Goal: Task Accomplishment & Management: Use online tool/utility

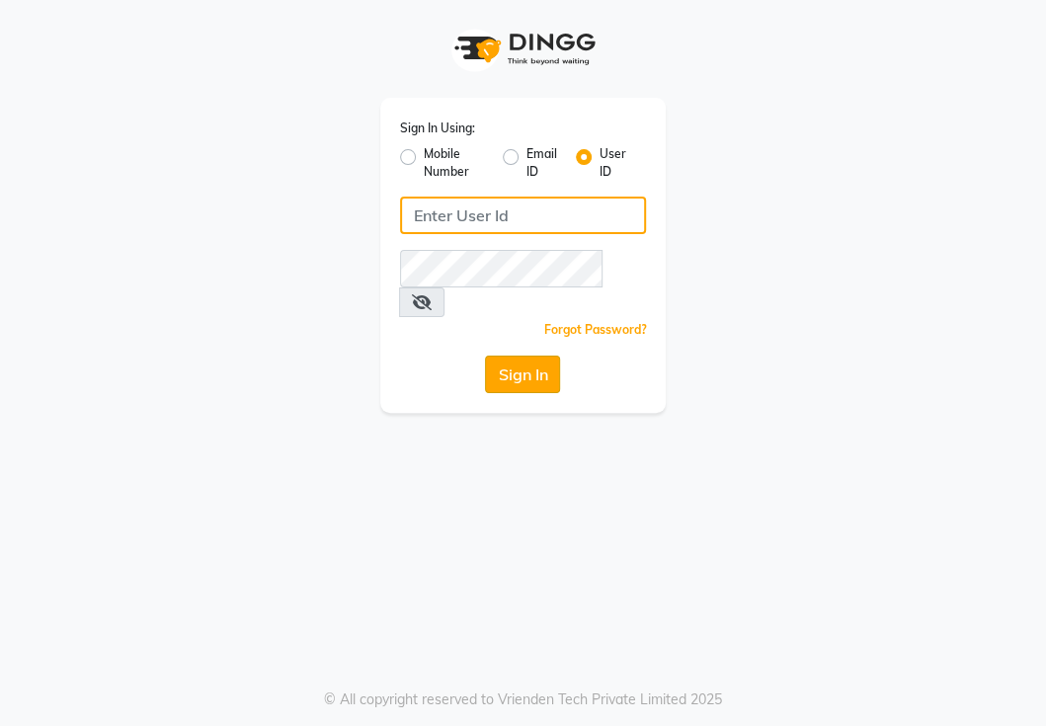
type input "NIIBSALON"
click at [538, 357] on button "Sign In" at bounding box center [522, 375] width 75 height 38
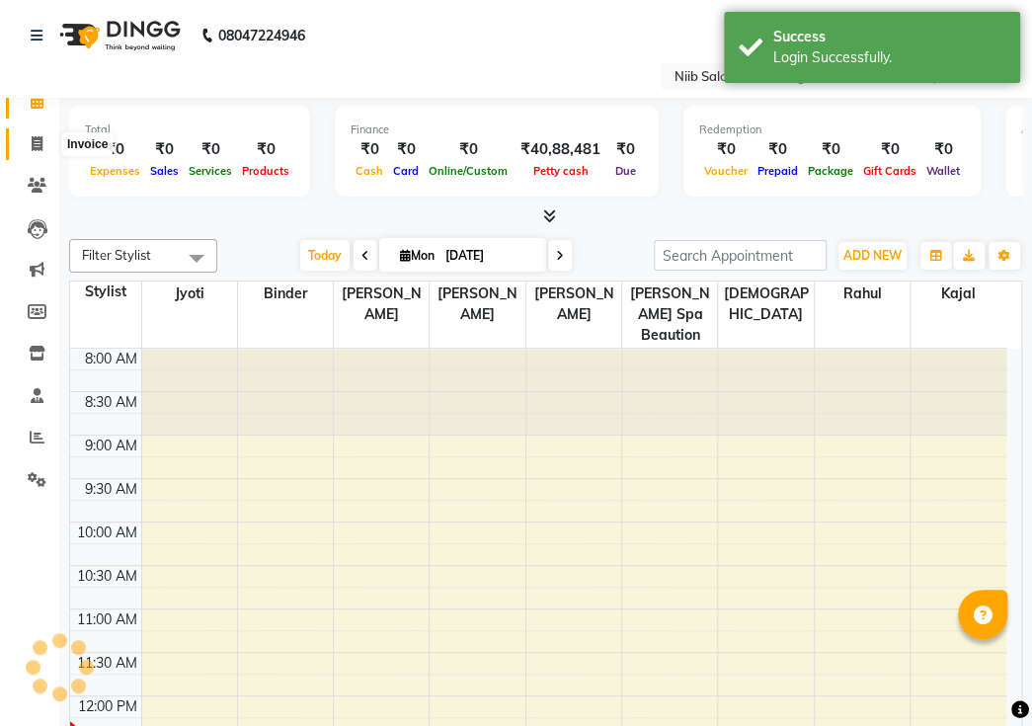
click at [38, 148] on icon at bounding box center [37, 143] width 11 height 15
select select "service"
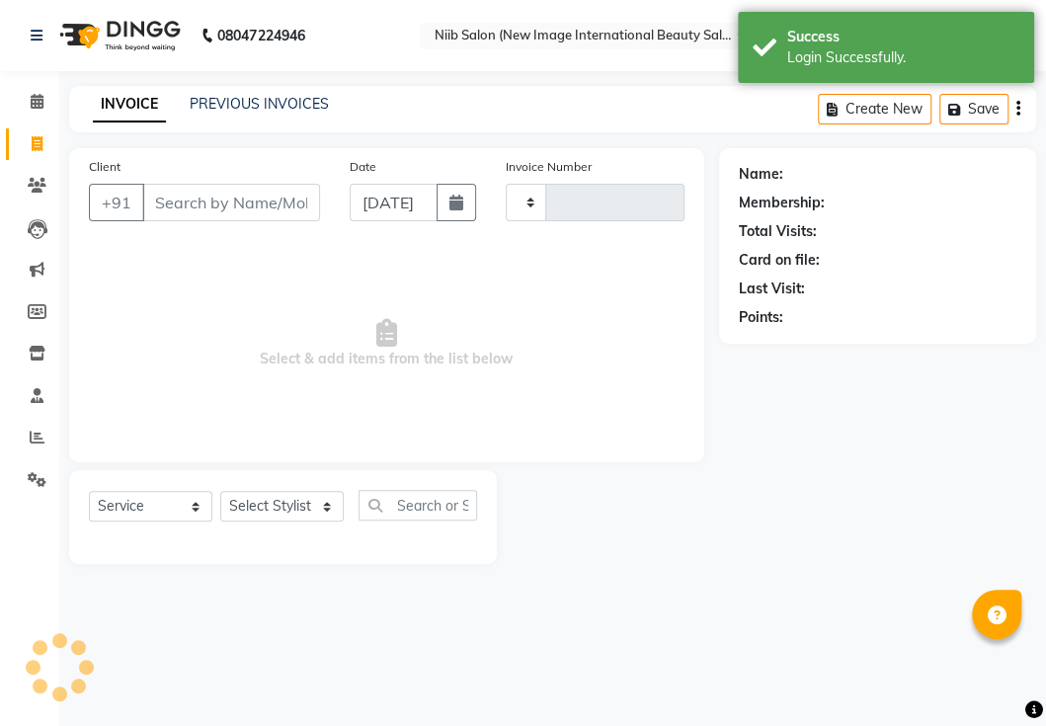
type input "0383"
select select "5739"
select select "P"
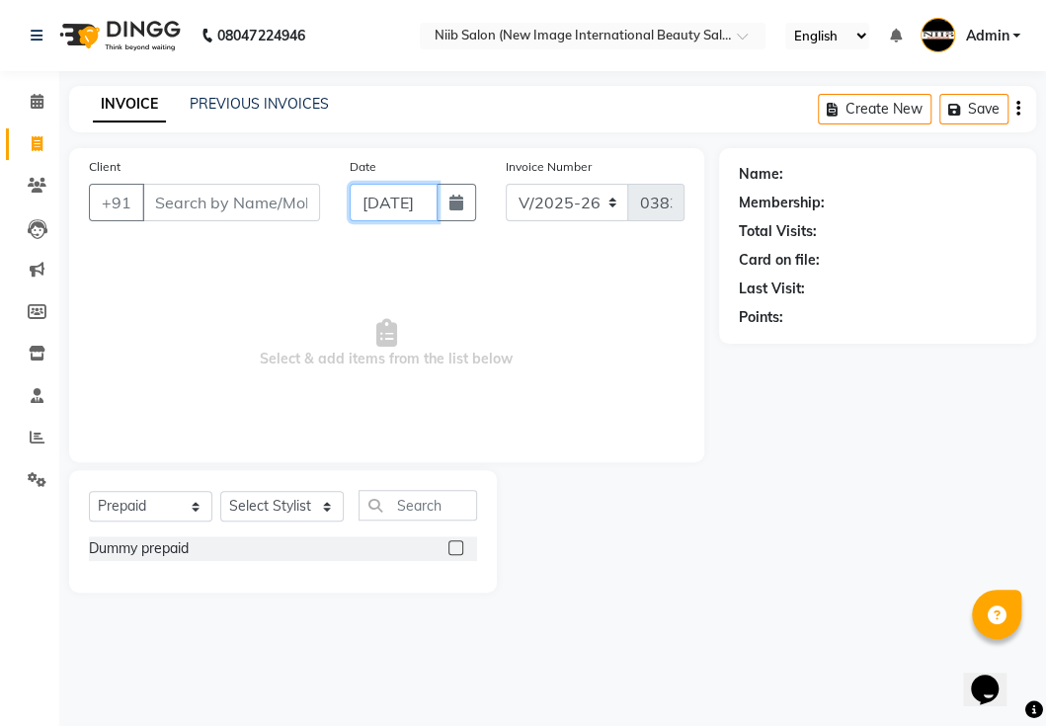
click at [416, 208] on input "[DATE]" at bounding box center [394, 203] width 88 height 38
select select "9"
select select "2025"
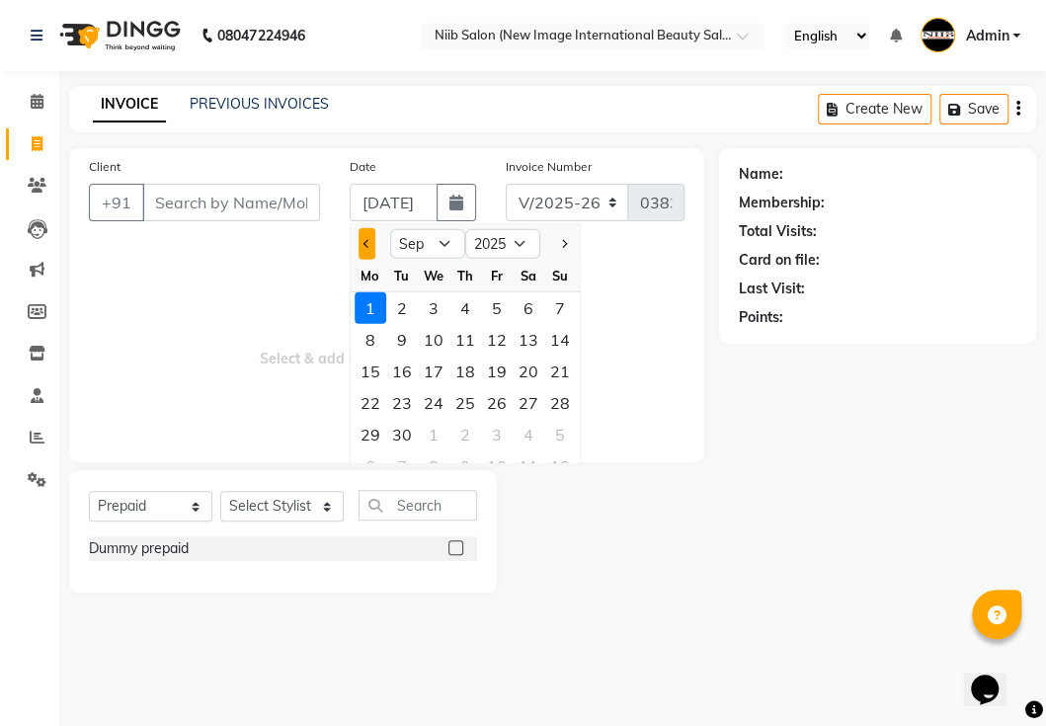
click at [361, 247] on button "Previous month" at bounding box center [367, 244] width 17 height 32
select select "8"
click at [563, 432] on div "31" at bounding box center [560, 435] width 32 height 32
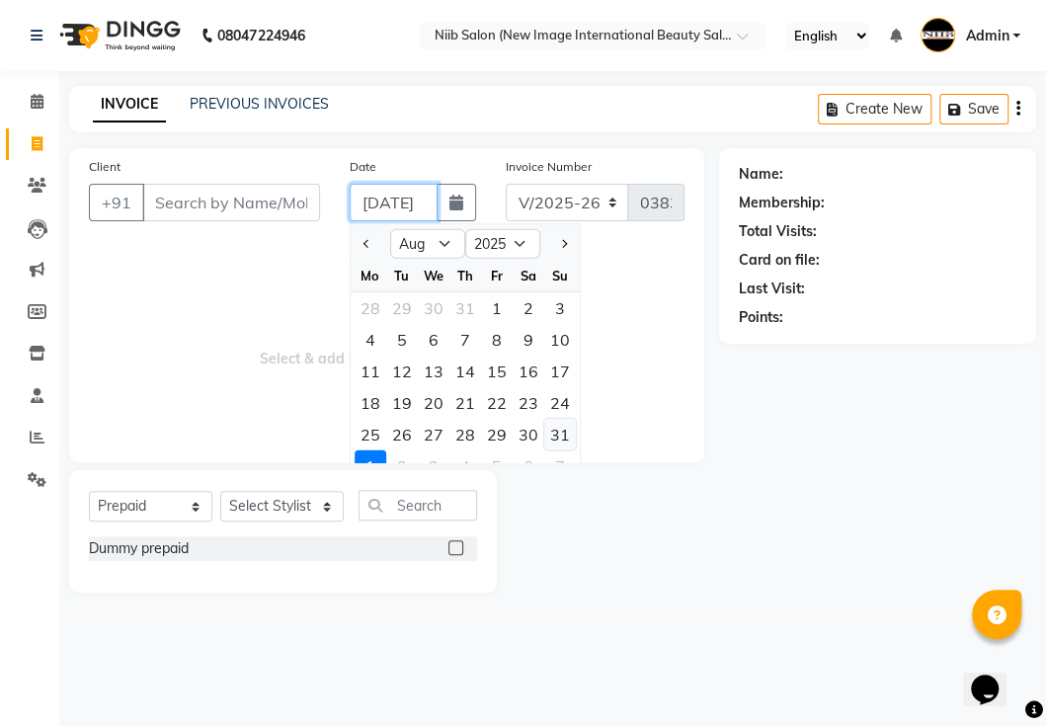
type input "31-08-2025"
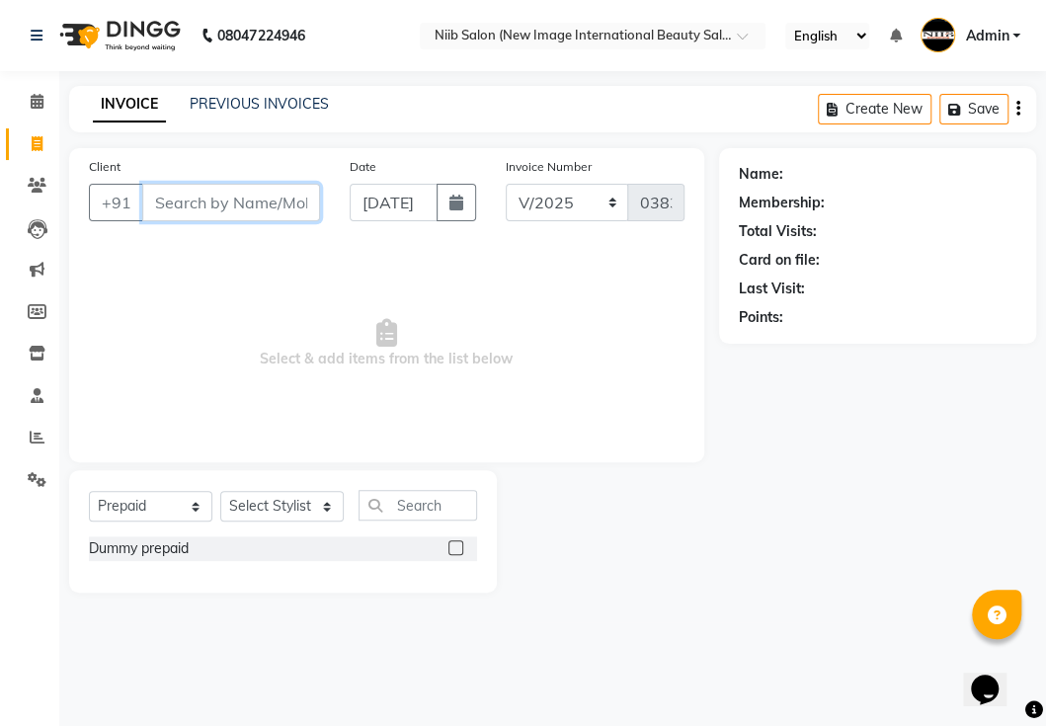
click at [244, 209] on input "Client" at bounding box center [231, 203] width 178 height 38
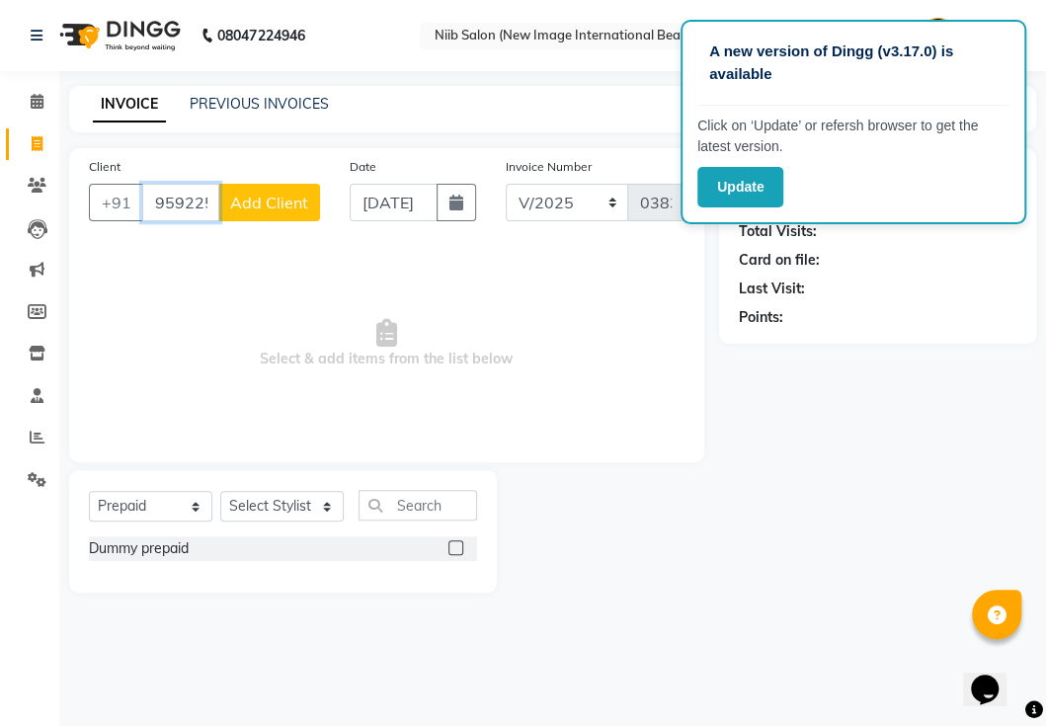
type input "9592257256"
click at [305, 199] on span "Add Client" at bounding box center [269, 203] width 78 height 20
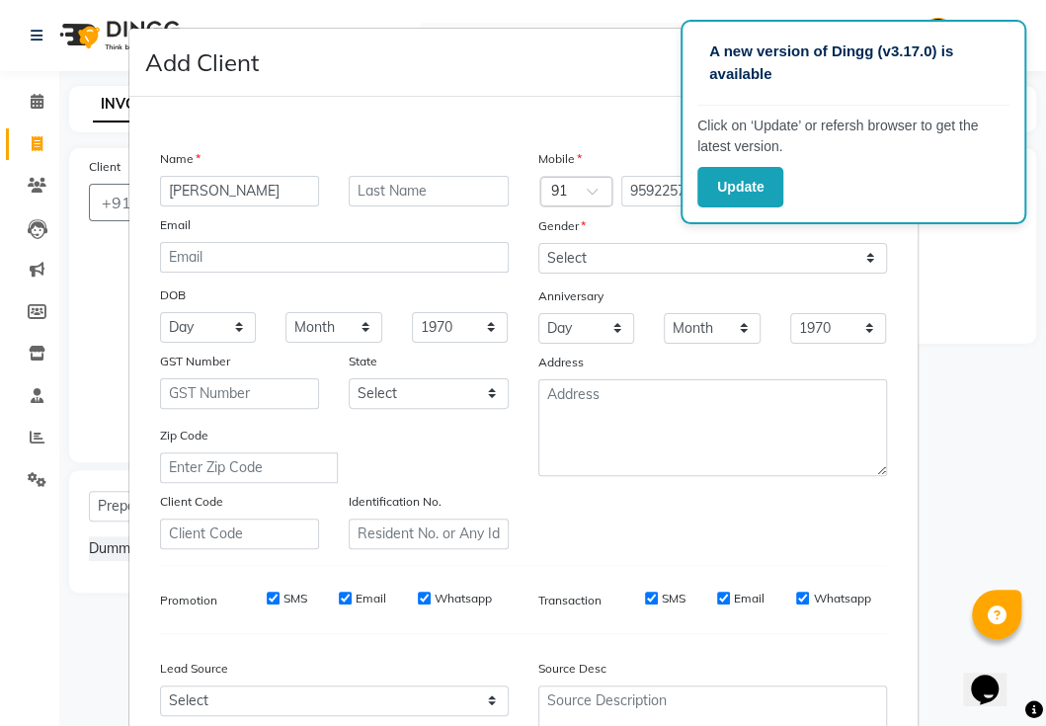
type input "bhandri"
click at [422, 194] on input "text" at bounding box center [429, 191] width 160 height 31
type input "."
drag, startPoint x: 598, startPoint y: 274, endPoint x: 589, endPoint y: 302, distance: 30.0
click at [596, 283] on div "Mobile Country Code × 91 9592257256 Gender Select Male Female Other Prefer Not …" at bounding box center [713, 348] width 378 height 401
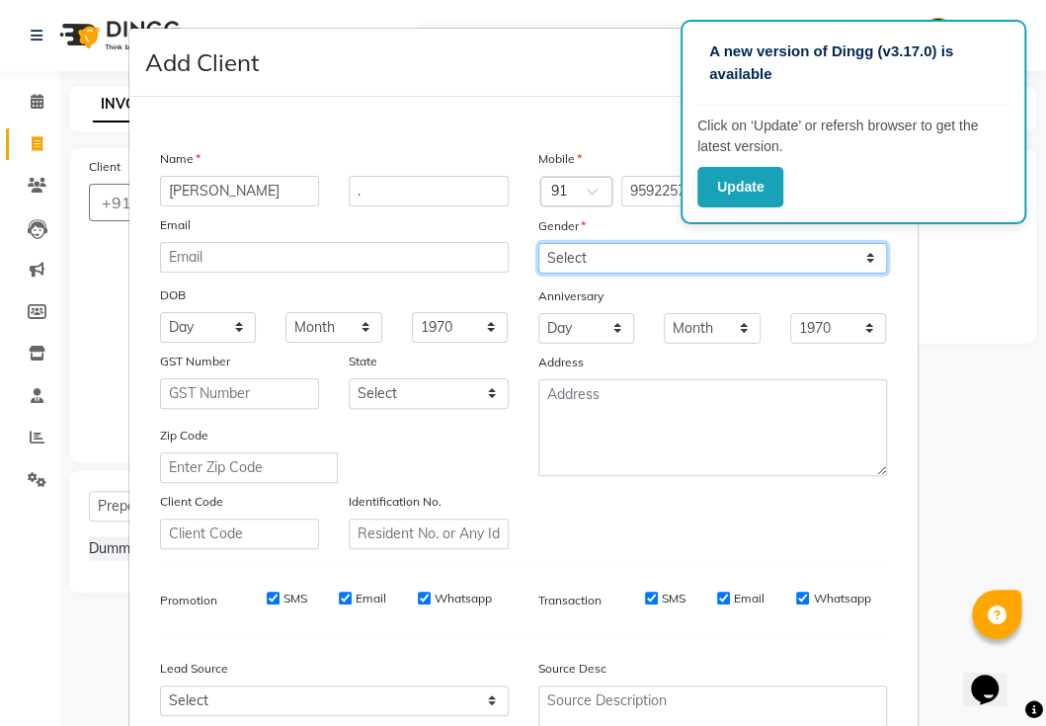
click at [603, 256] on select "Select Male Female Other Prefer Not To Say" at bounding box center [712, 258] width 349 height 31
select select "male"
click at [538, 243] on select "Select Male Female Other Prefer Not To Say" at bounding box center [712, 258] width 349 height 31
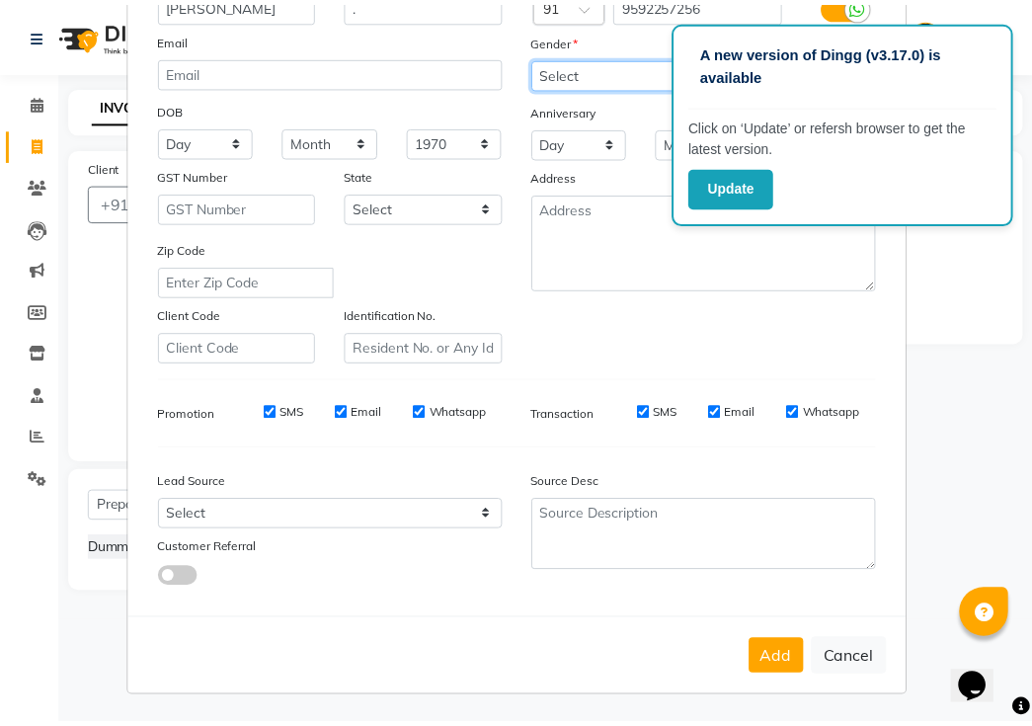
scroll to position [188, 0]
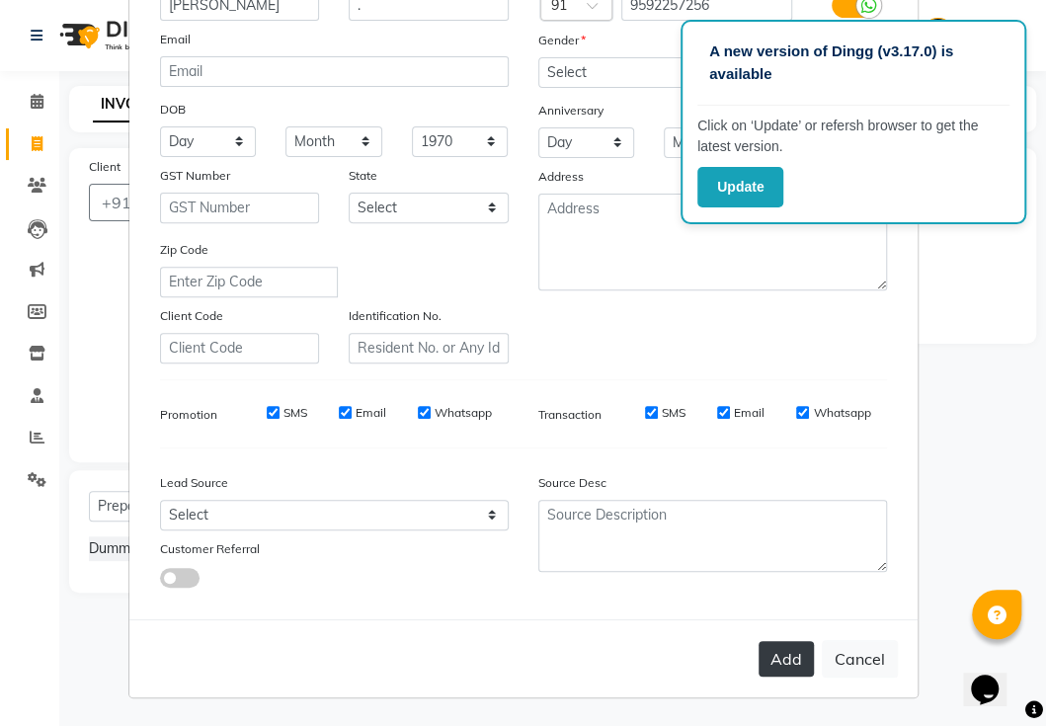
click at [778, 654] on button "Add" at bounding box center [786, 659] width 55 height 36
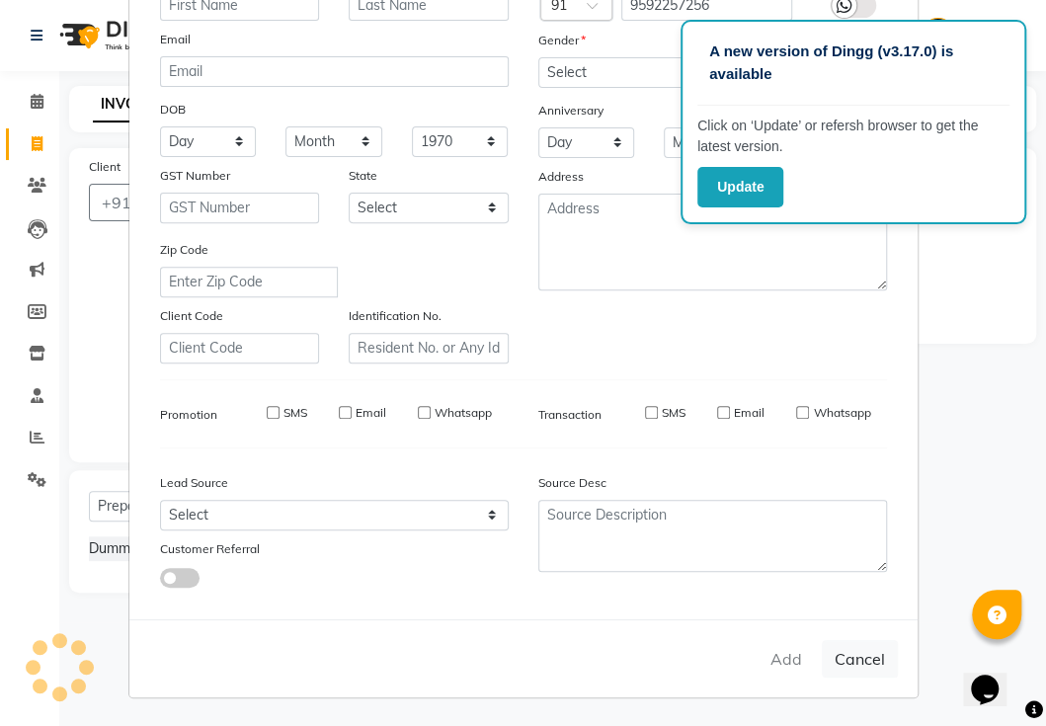
select select
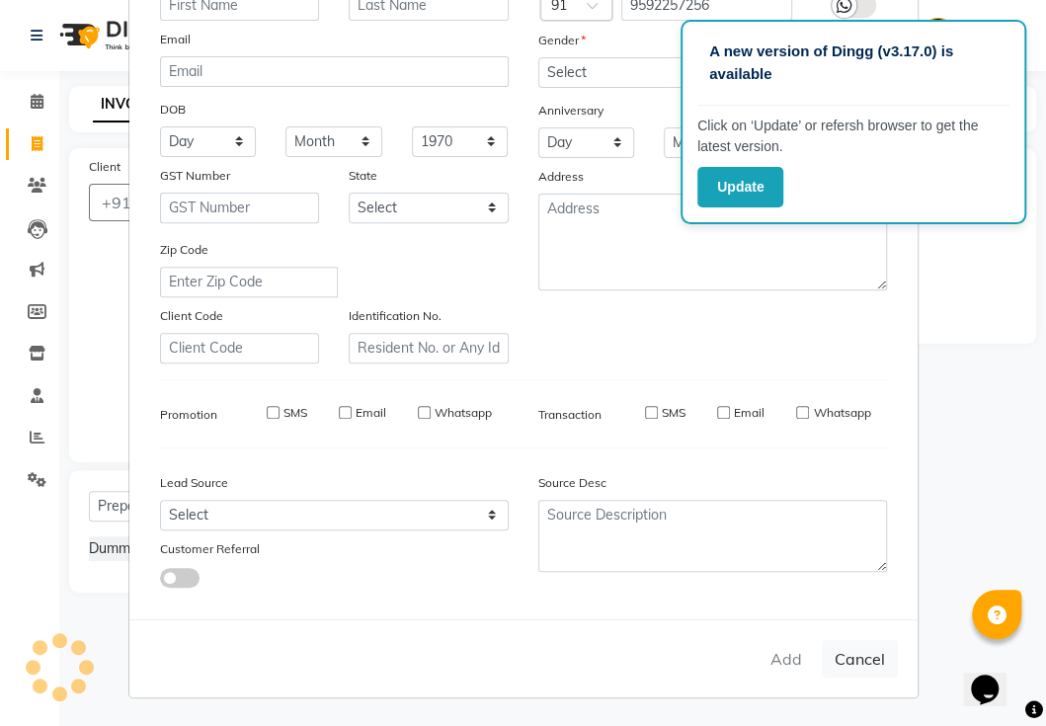
select select
checkbox input "false"
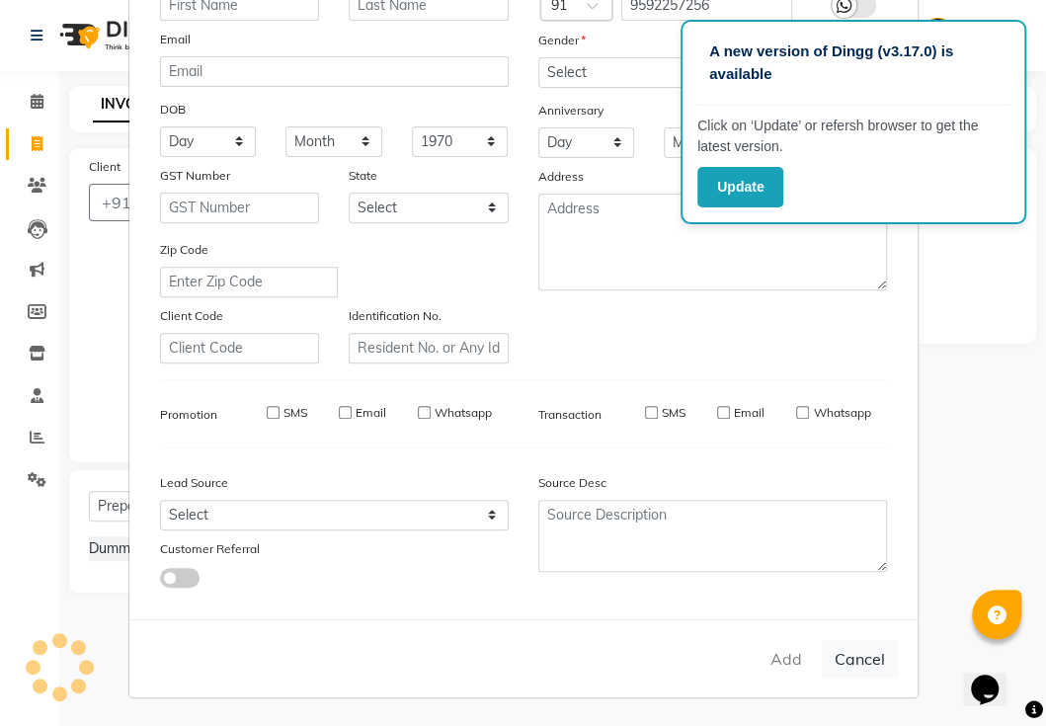
checkbox input "false"
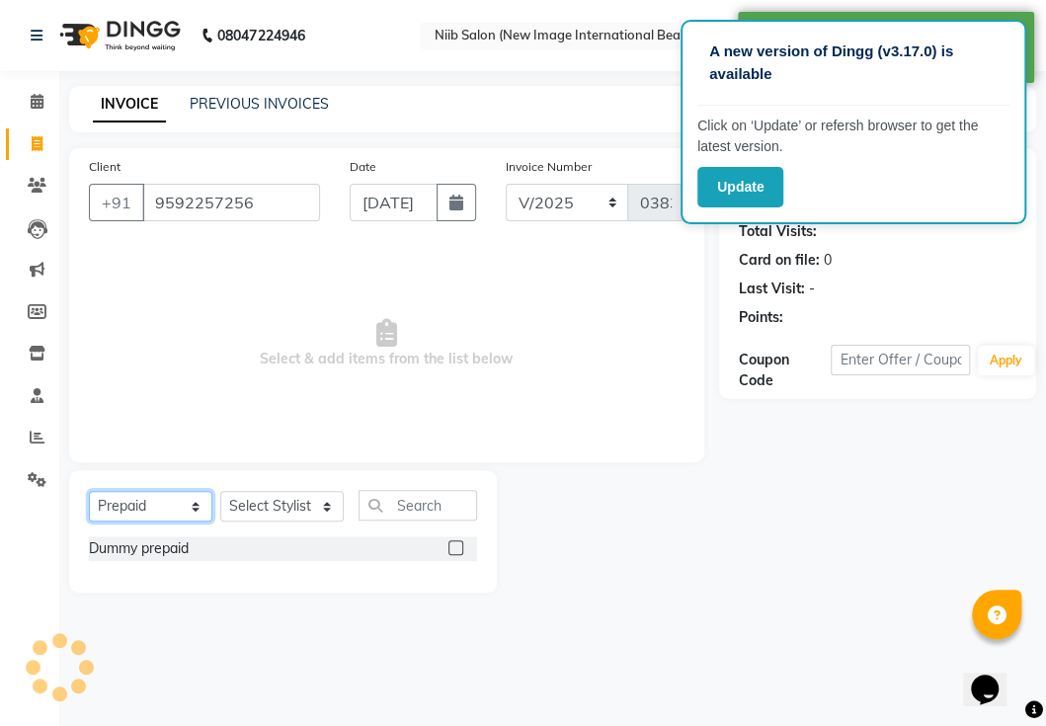
click at [129, 508] on select "Select Service Product Membership Package Voucher Prepaid Gift Card" at bounding box center [150, 506] width 123 height 31
select select "service"
click at [89, 491] on select "Select Service Product Membership Package Voucher Prepaid Gift Card" at bounding box center [150, 506] width 123 height 31
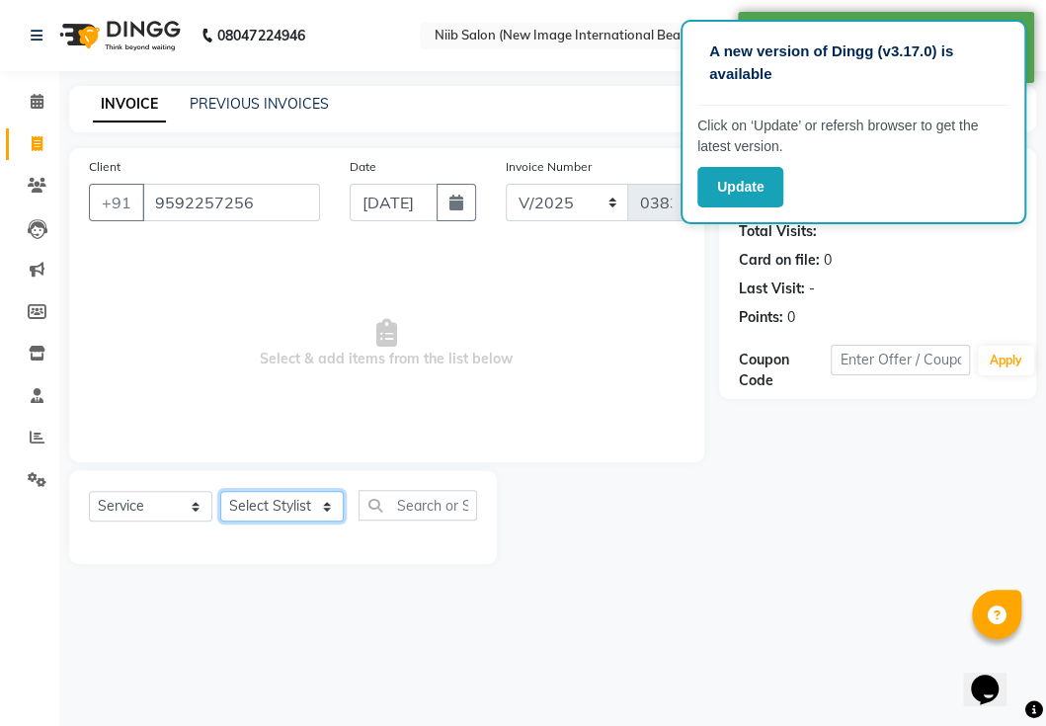
click at [255, 503] on select "Select Stylist binder gouri Jyoti kajal komal spa beaution kulvir rahul Rajit s…" at bounding box center [281, 506] width 123 height 31
select select "58560"
click at [220, 491] on select "Select Stylist binder gouri Jyoti kajal komal spa beaution kulvir rahul Rajit s…" at bounding box center [281, 506] width 123 height 31
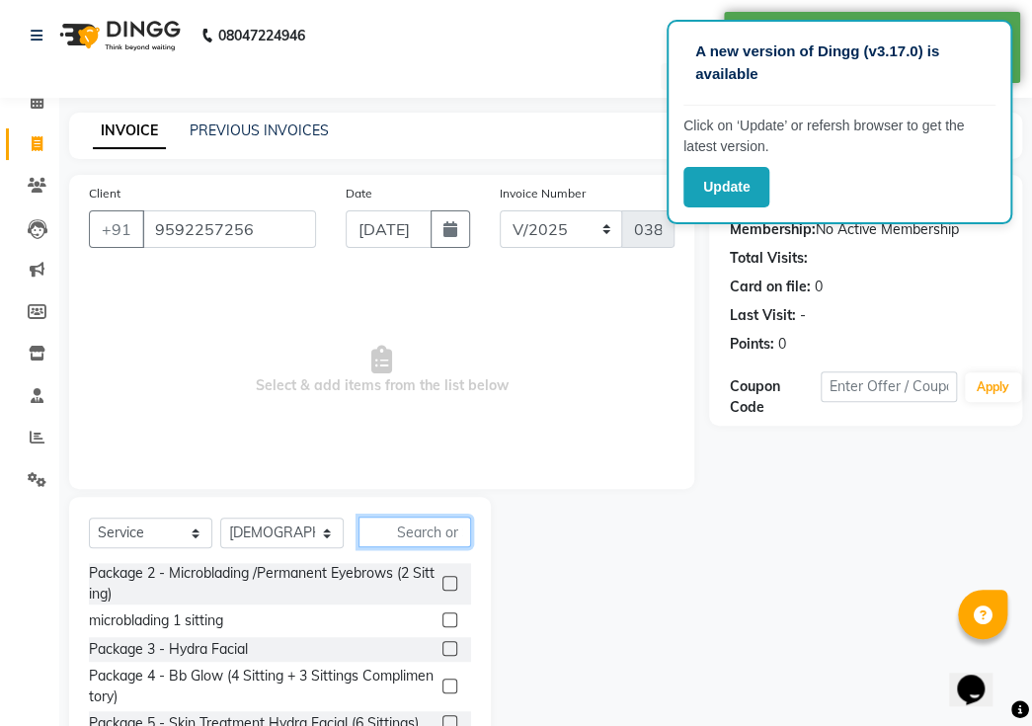
click at [426, 517] on input "text" at bounding box center [415, 532] width 113 height 31
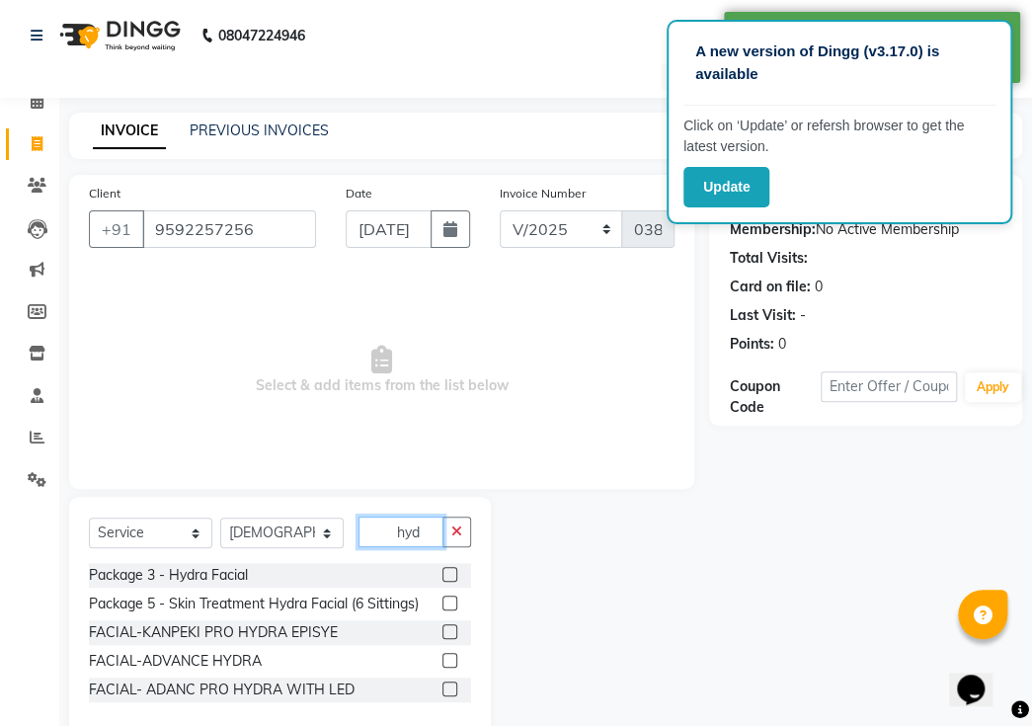
type input "hyd"
click at [451, 624] on label at bounding box center [450, 631] width 15 height 15
click at [451, 626] on input "checkbox" at bounding box center [449, 632] width 13 height 13
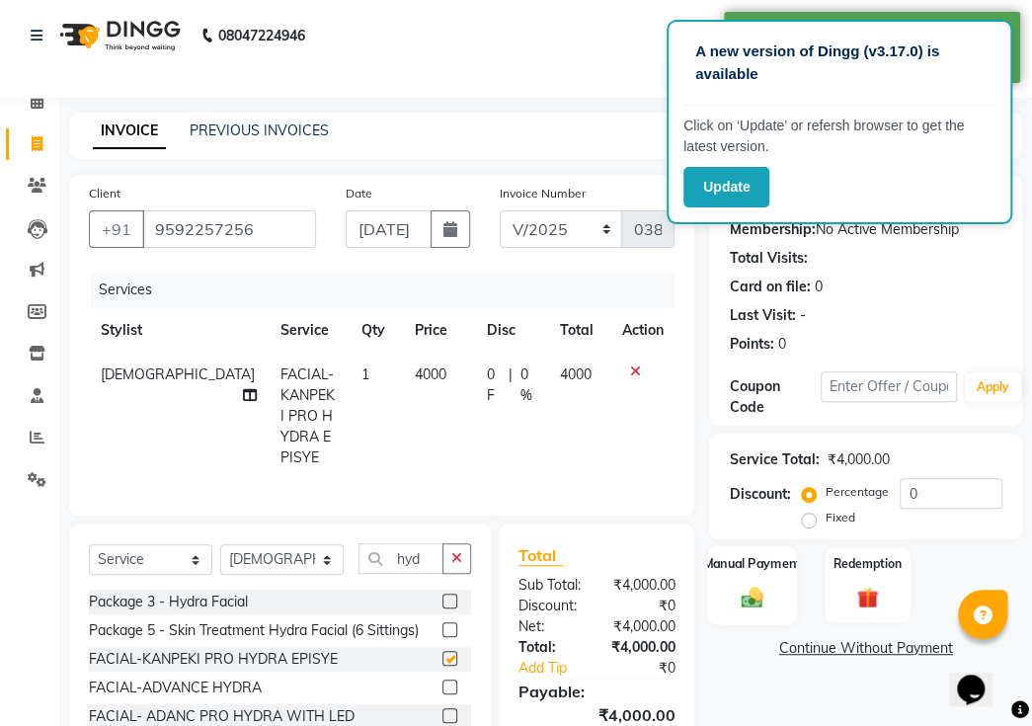
checkbox input "false"
click at [825, 509] on label "Fixed" at bounding box center [840, 518] width 30 height 18
click at [814, 511] on input "Fixed" at bounding box center [813, 518] width 14 height 14
radio input "true"
click at [949, 478] on input "0" at bounding box center [951, 493] width 103 height 31
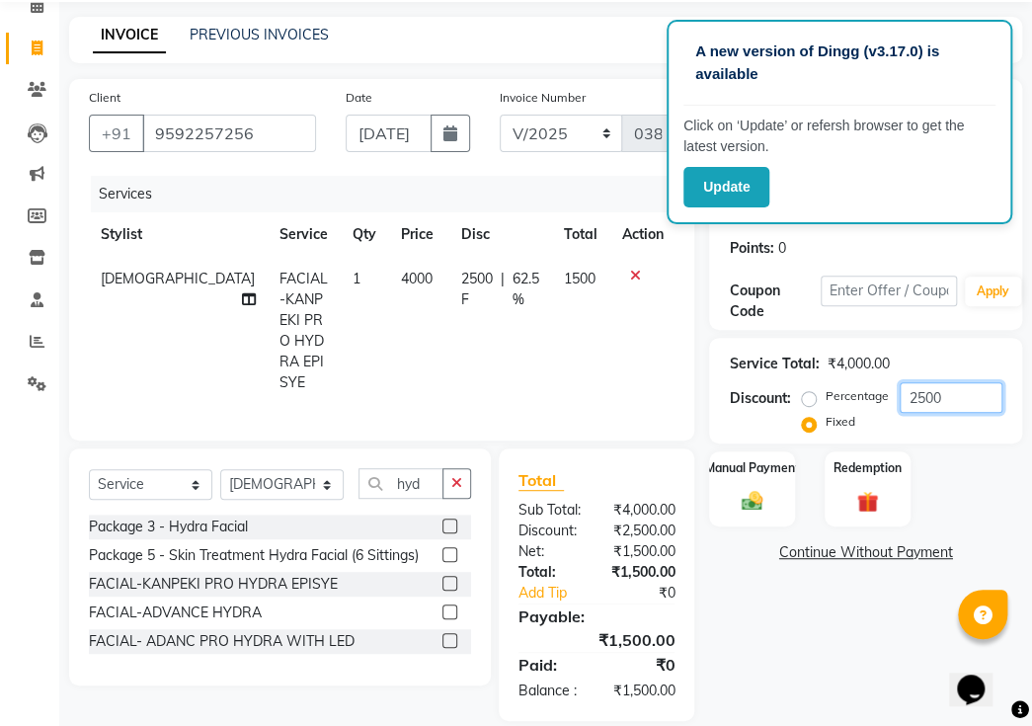
scroll to position [108, 0]
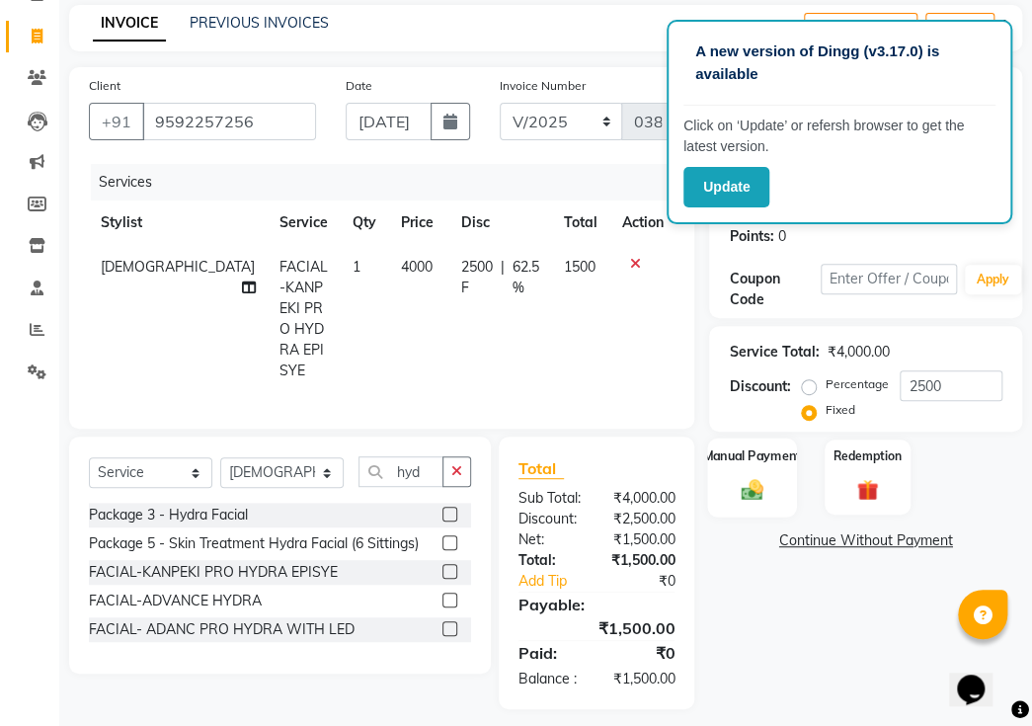
click at [768, 484] on div "Manual Payment" at bounding box center [752, 477] width 89 height 79
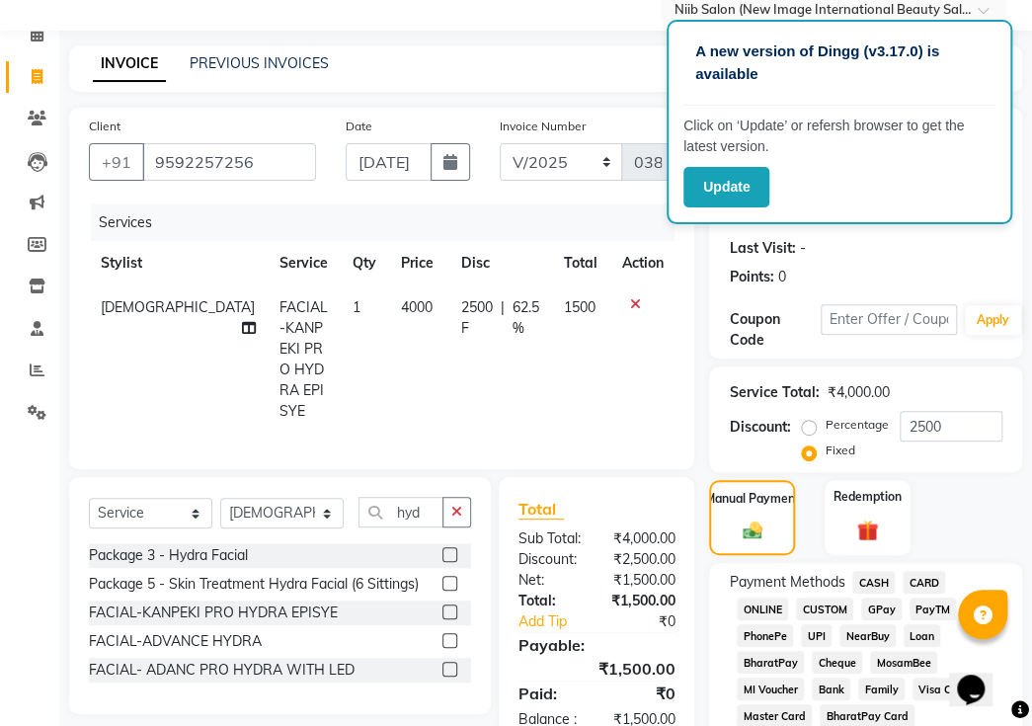
scroll to position [18, 0]
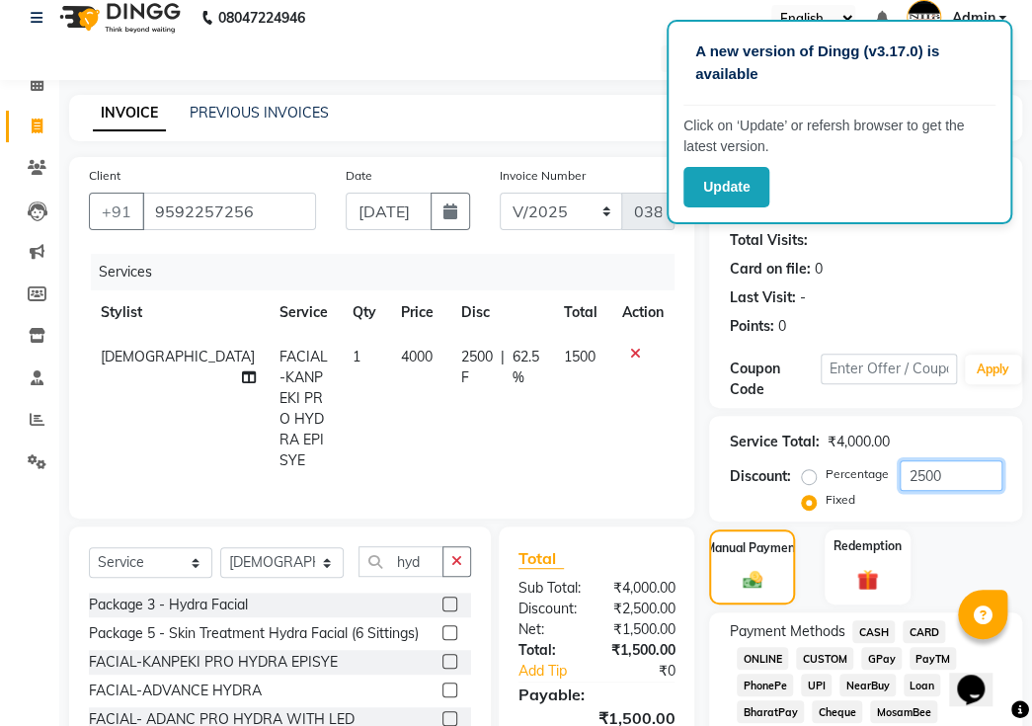
click at [958, 460] on input "2500" at bounding box center [951, 475] width 103 height 31
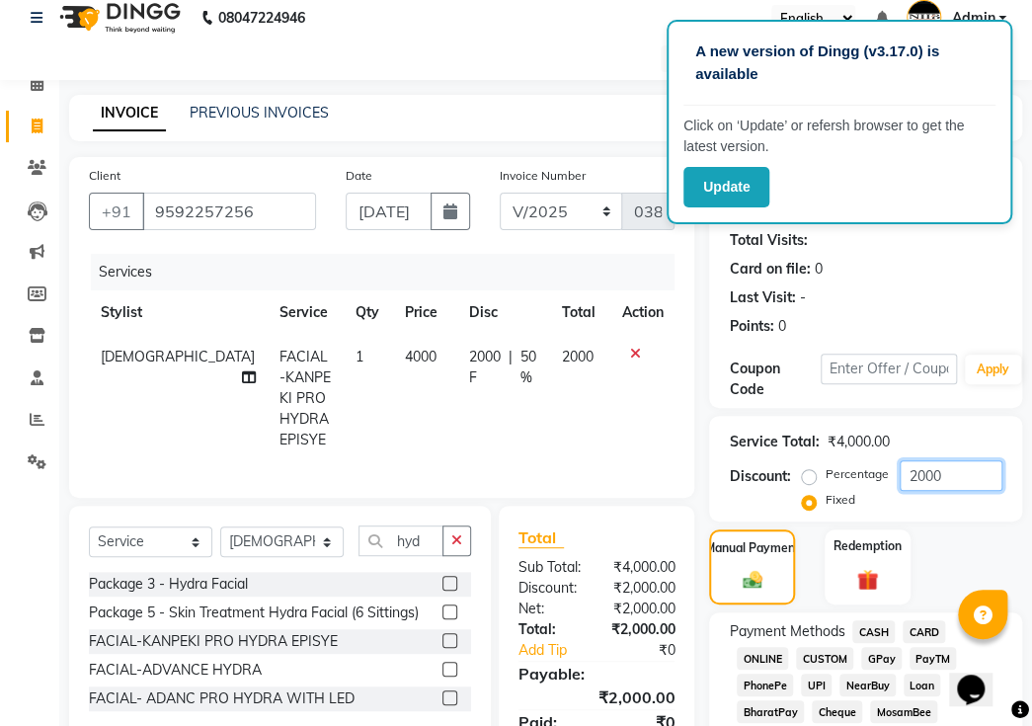
type input "2000"
drag, startPoint x: 869, startPoint y: 602, endPoint x: 863, endPoint y: 611, distance: 10.7
click at [869, 620] on span "CASH" at bounding box center [874, 631] width 42 height 23
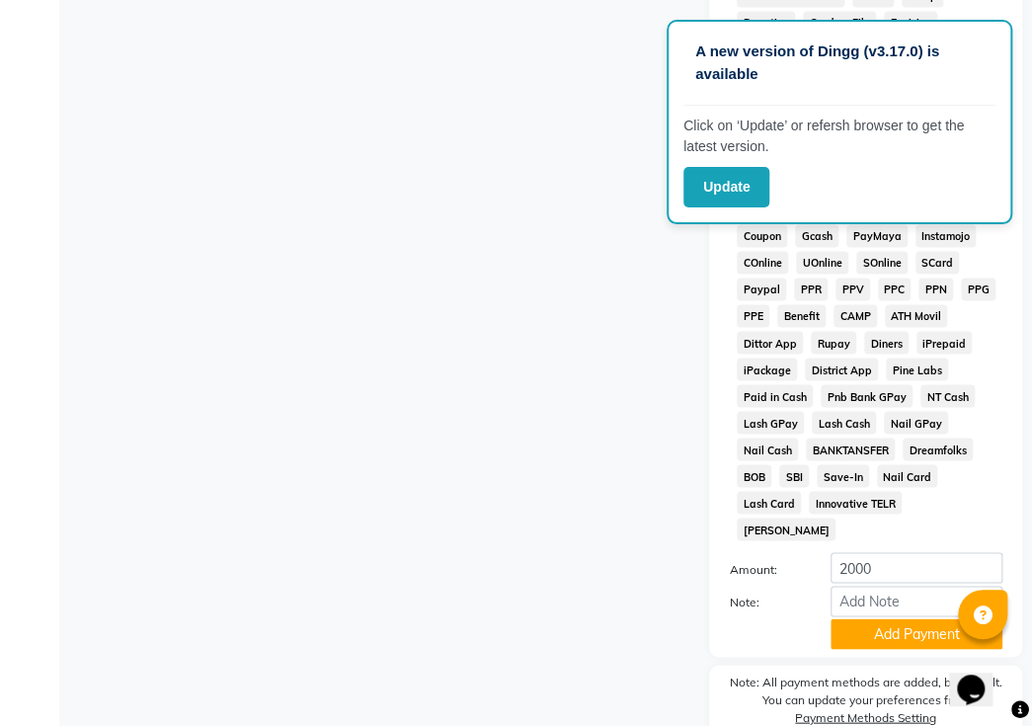
scroll to position [1074, 0]
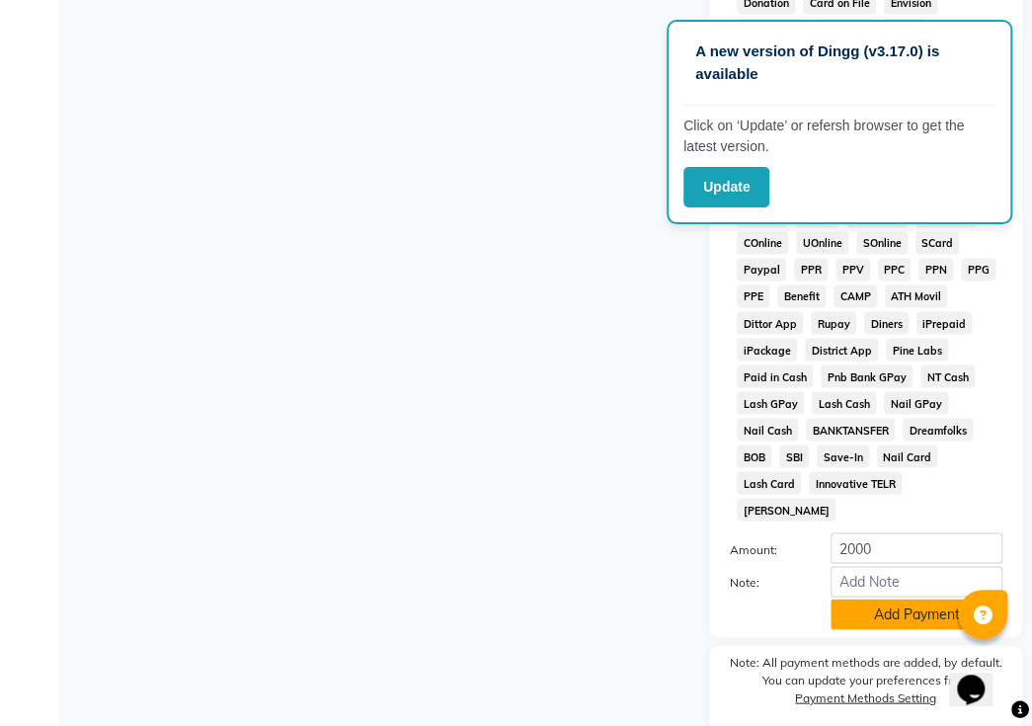
click at [893, 599] on button "Add Payment" at bounding box center [917, 614] width 172 height 31
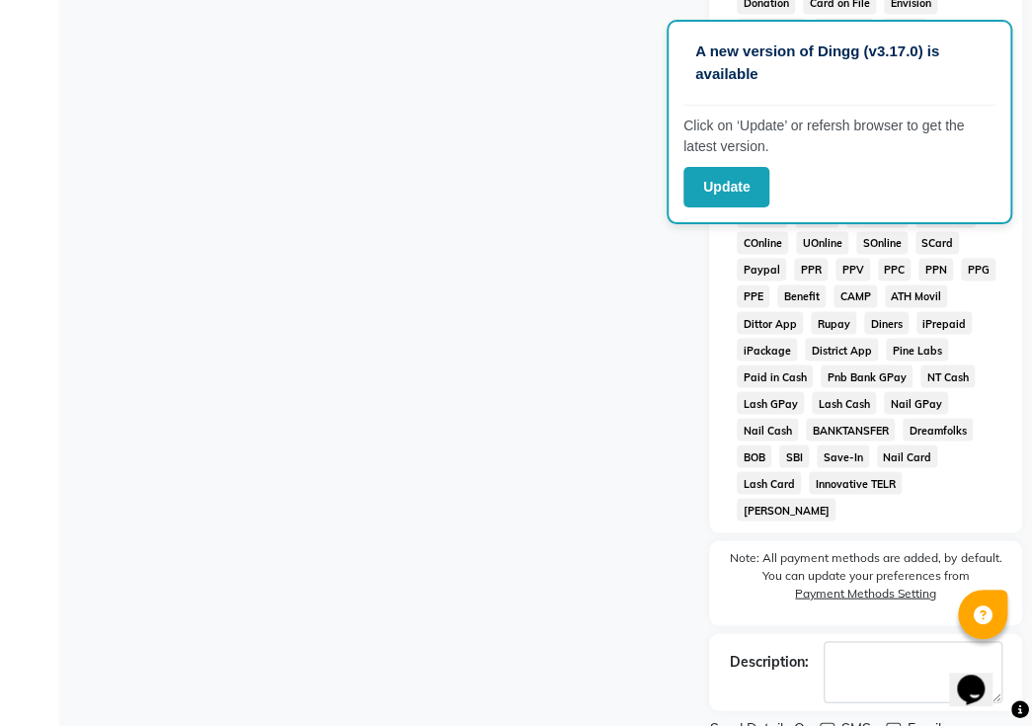
click at [821, 722] on label at bounding box center [827, 729] width 15 height 15
click at [821, 724] on input "checkbox" at bounding box center [826, 730] width 13 height 13
checkbox input "false"
drag, startPoint x: 896, startPoint y: 654, endPoint x: 878, endPoint y: 674, distance: 26.6
click at [889, 722] on label at bounding box center [893, 729] width 15 height 15
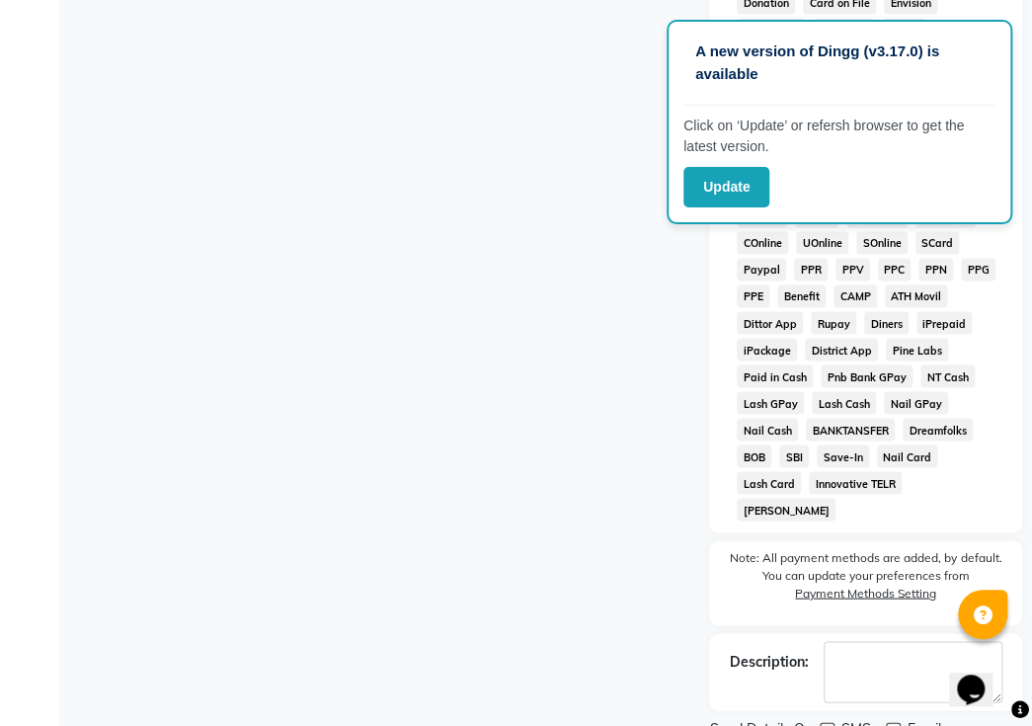
click at [889, 724] on input "checkbox" at bounding box center [892, 730] width 13 height 13
checkbox input "false"
drag, startPoint x: 870, startPoint y: 688, endPoint x: 828, endPoint y: 666, distance: 47.7
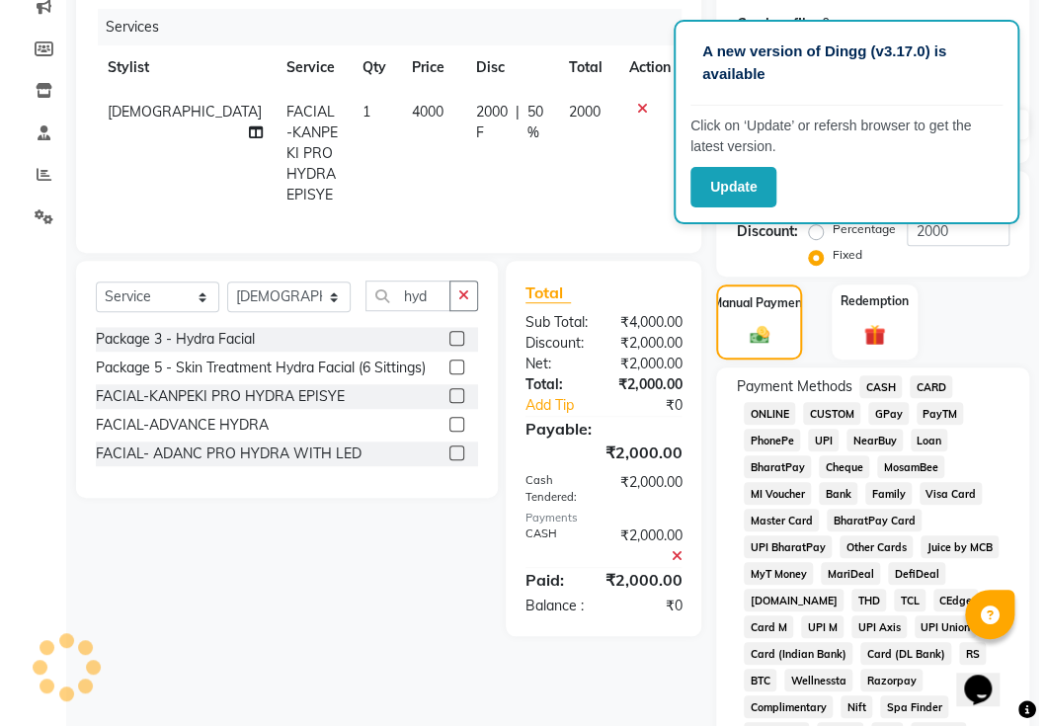
scroll to position [0, 0]
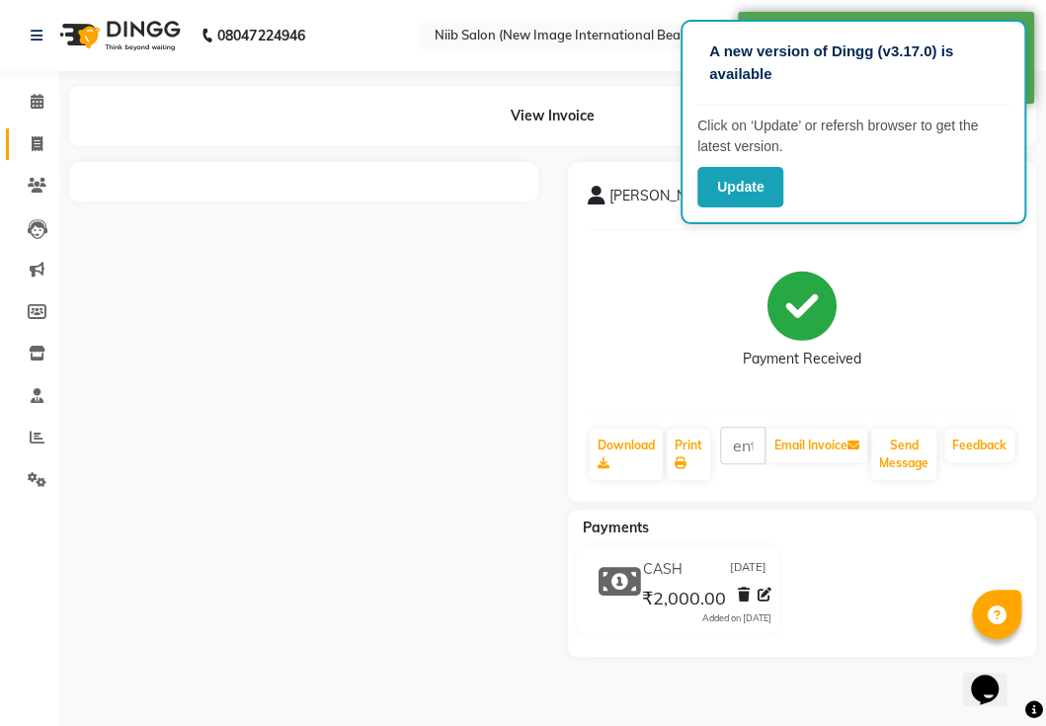
click at [32, 133] on span at bounding box center [37, 144] width 35 height 23
select select "service"
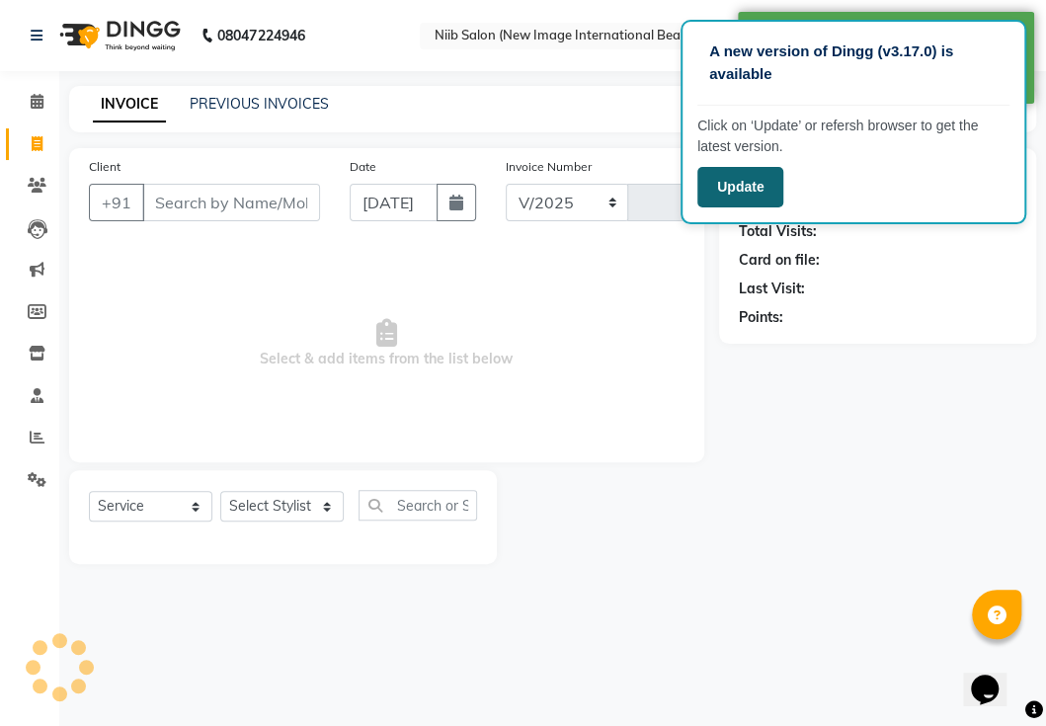
select select "5739"
type input "0384"
click at [660, 256] on span "Select & add items from the list below" at bounding box center [387, 344] width 596 height 198
select select "P"
click at [743, 193] on button "Update" at bounding box center [740, 187] width 86 height 41
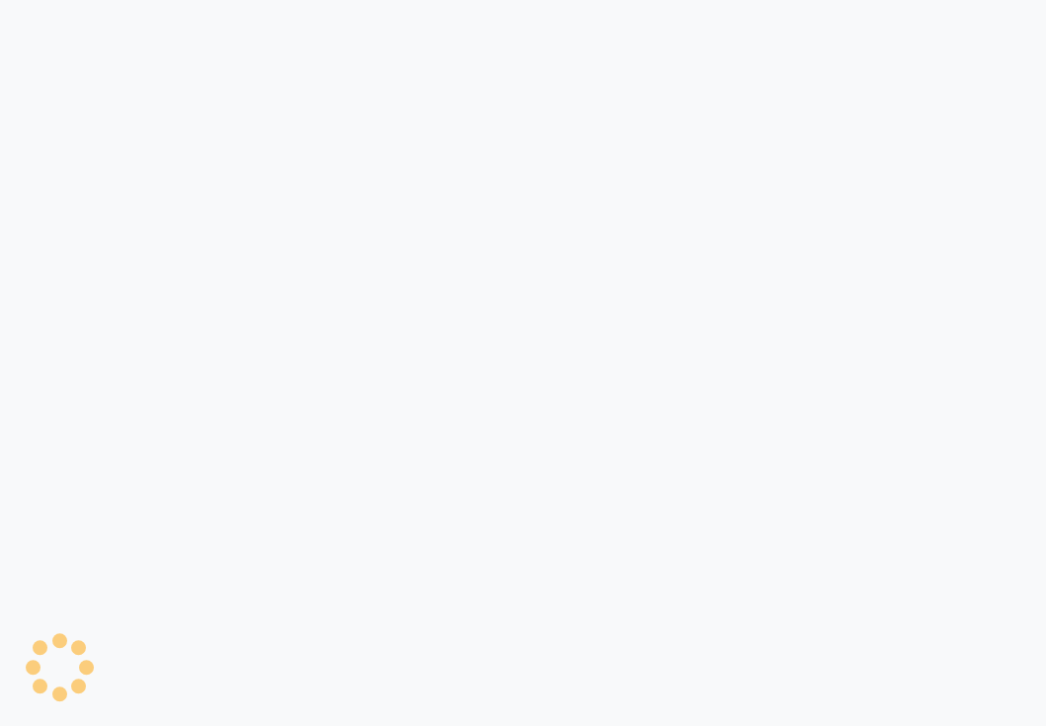
select select "service"
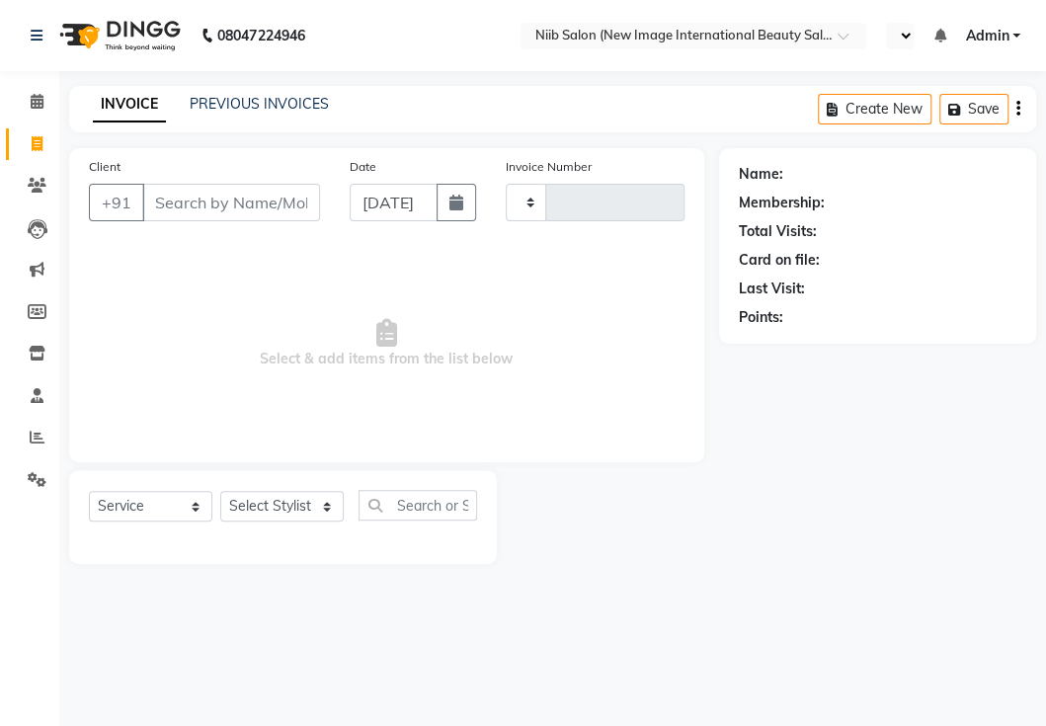
select select "en"
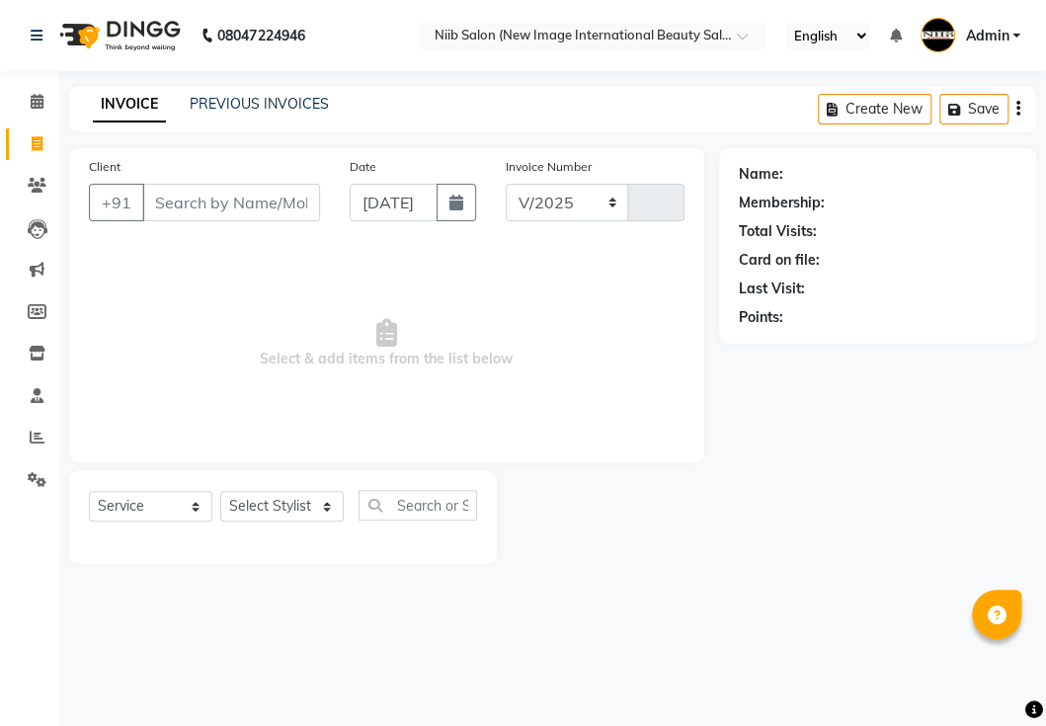
select select "5739"
type input "0384"
select select "P"
